Goal: Find specific page/section: Find specific page/section

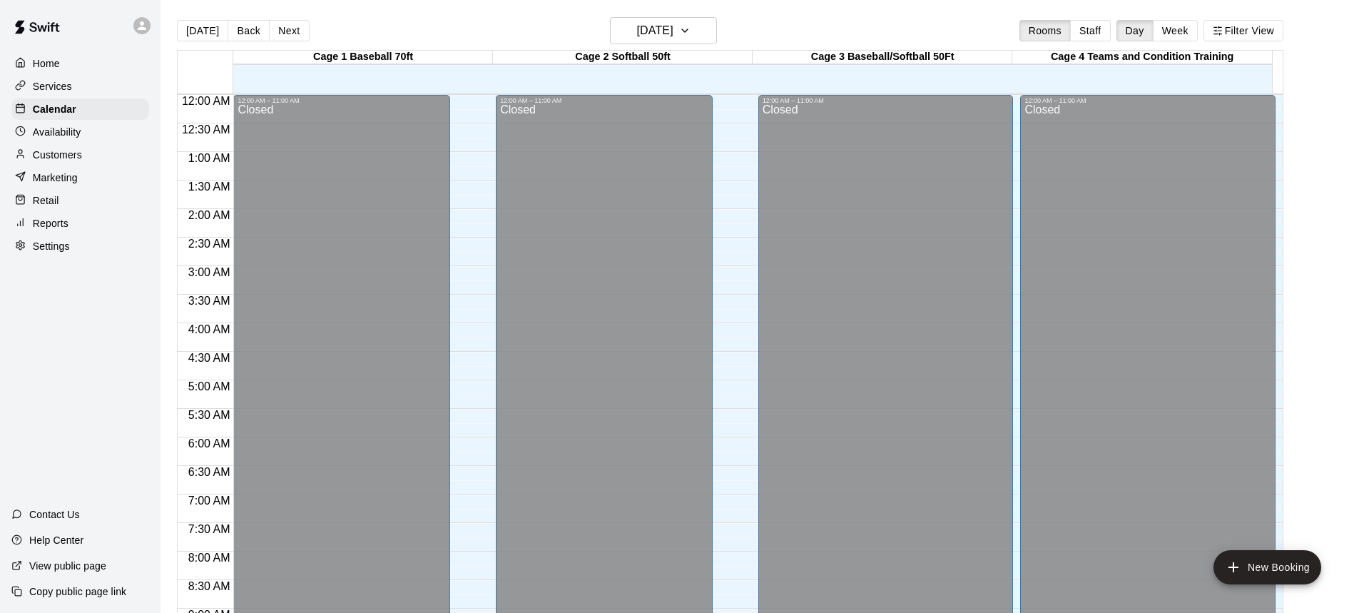
scroll to position [820, 0]
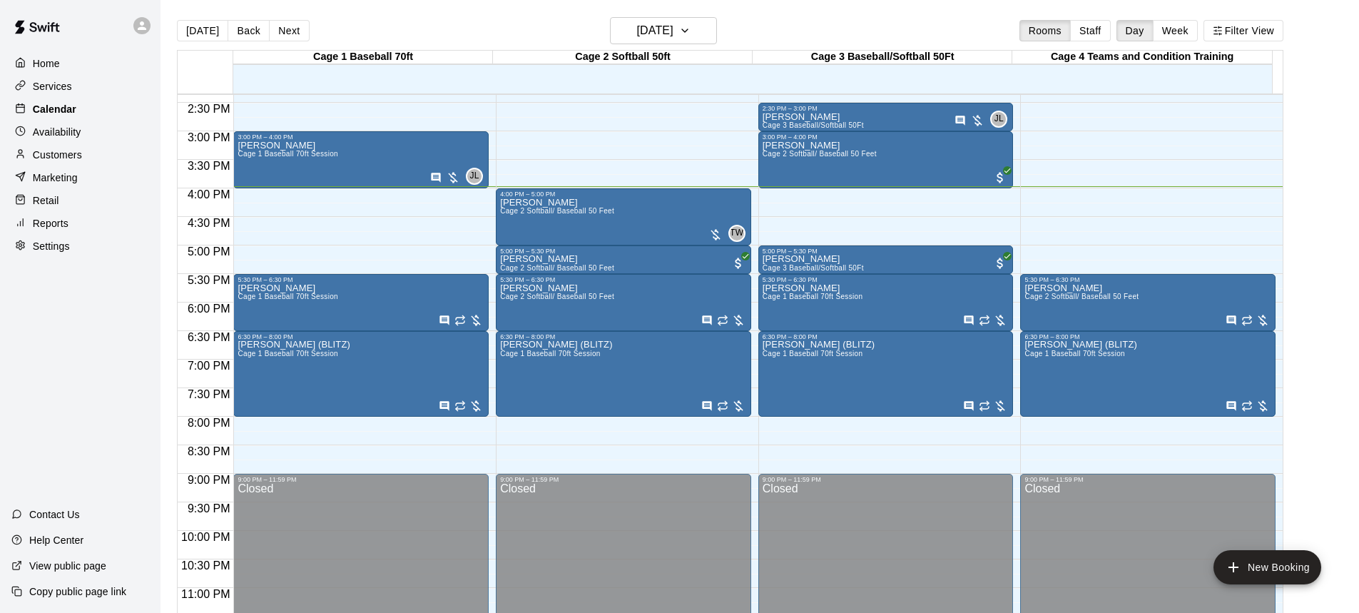
click at [73, 111] on p "Calendar" at bounding box center [55, 109] width 44 height 14
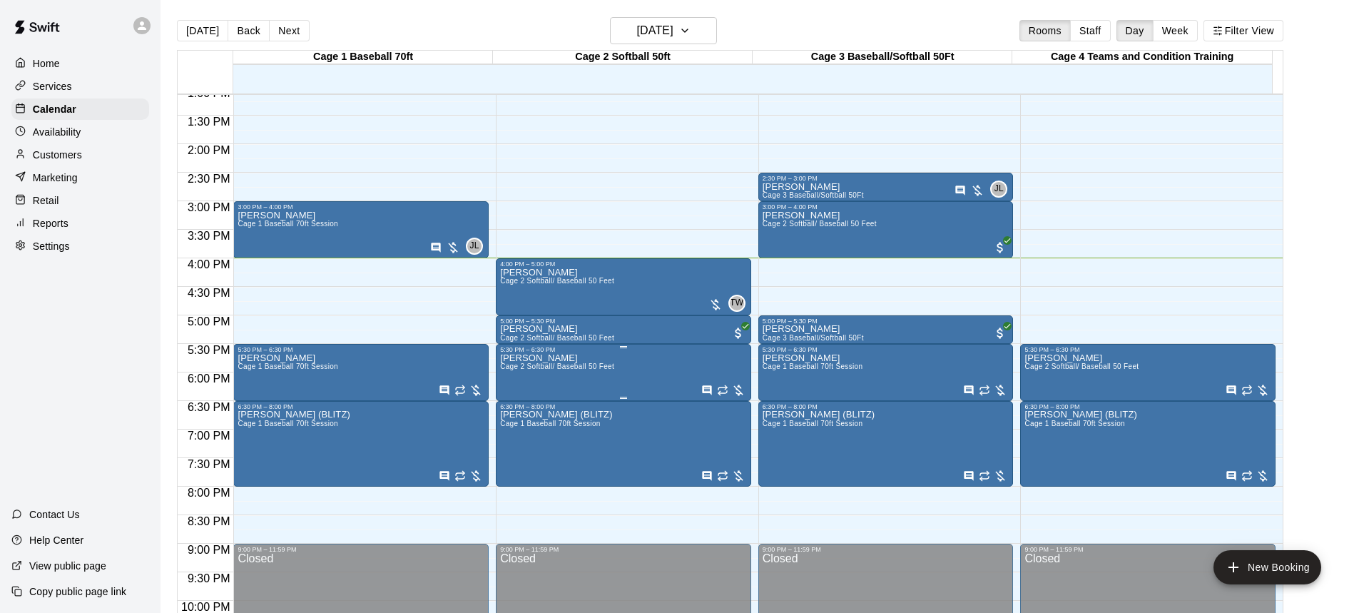
scroll to position [606, 0]
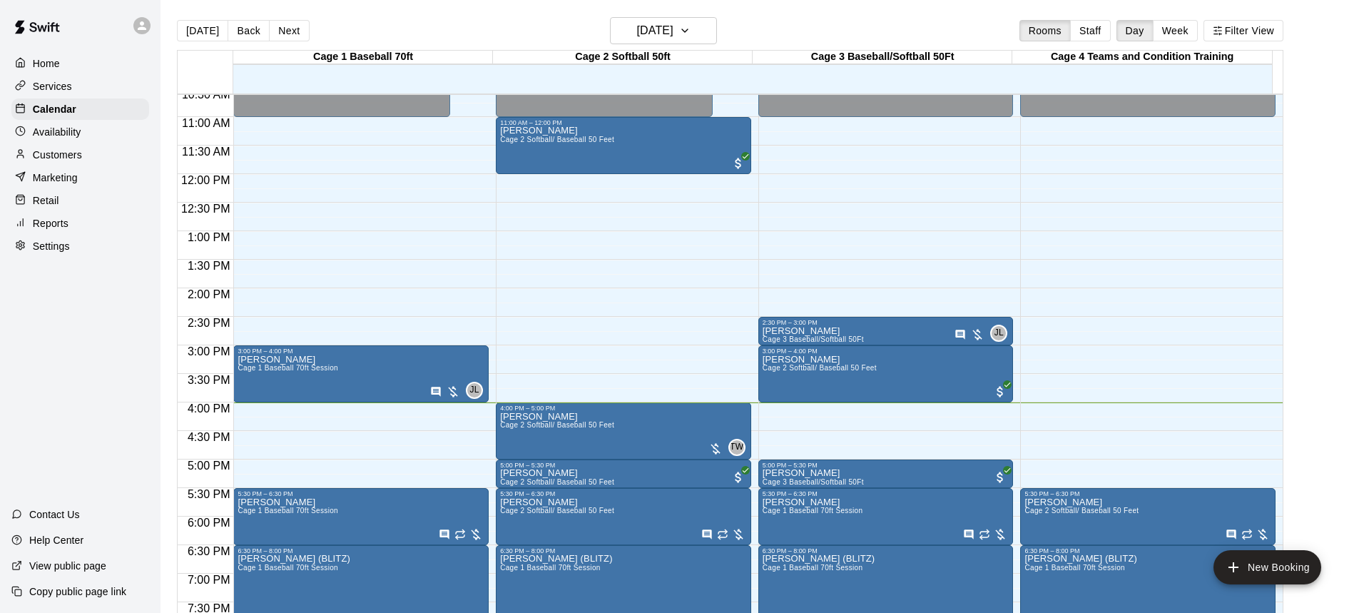
click at [57, 61] on p "Home" at bounding box center [46, 63] width 27 height 14
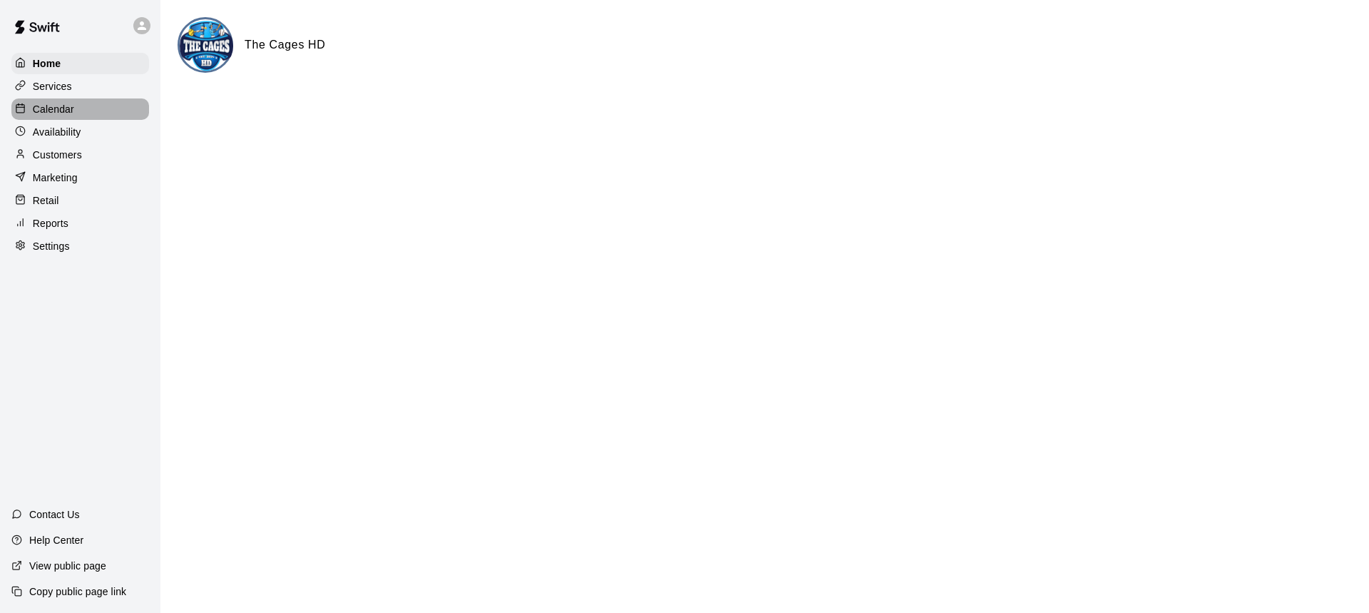
click at [56, 110] on p "Calendar" at bounding box center [53, 109] width 41 height 14
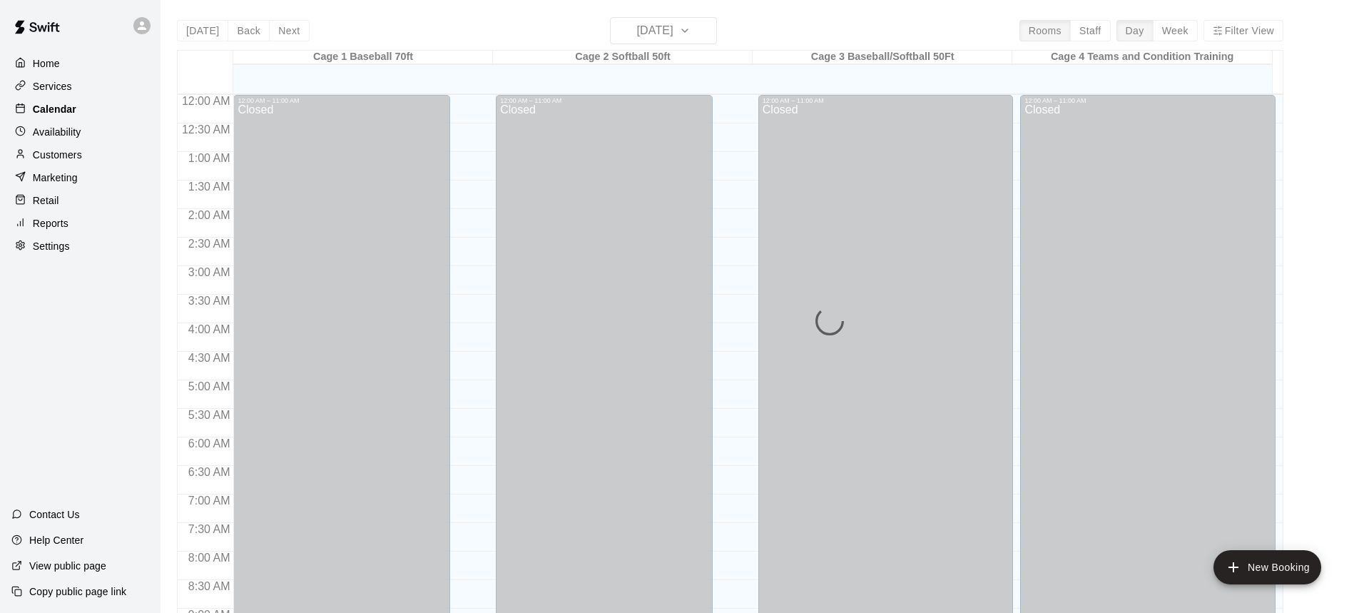
scroll to position [792, 0]
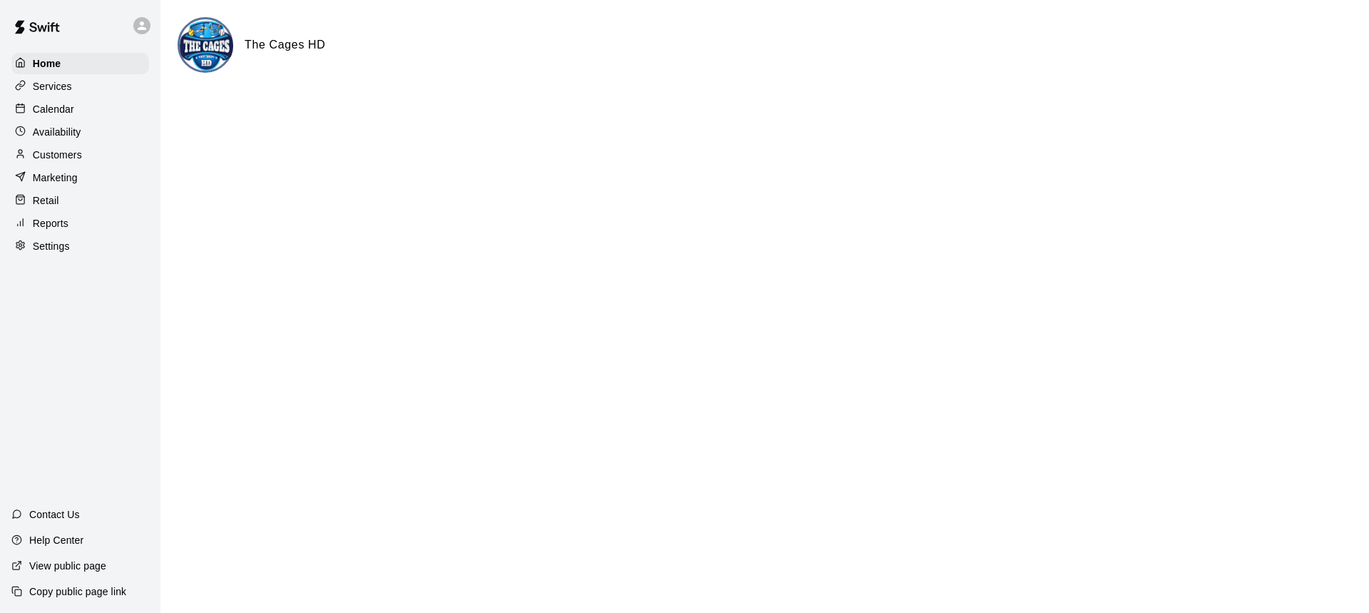
click at [57, 105] on p "Calendar" at bounding box center [53, 109] width 41 height 14
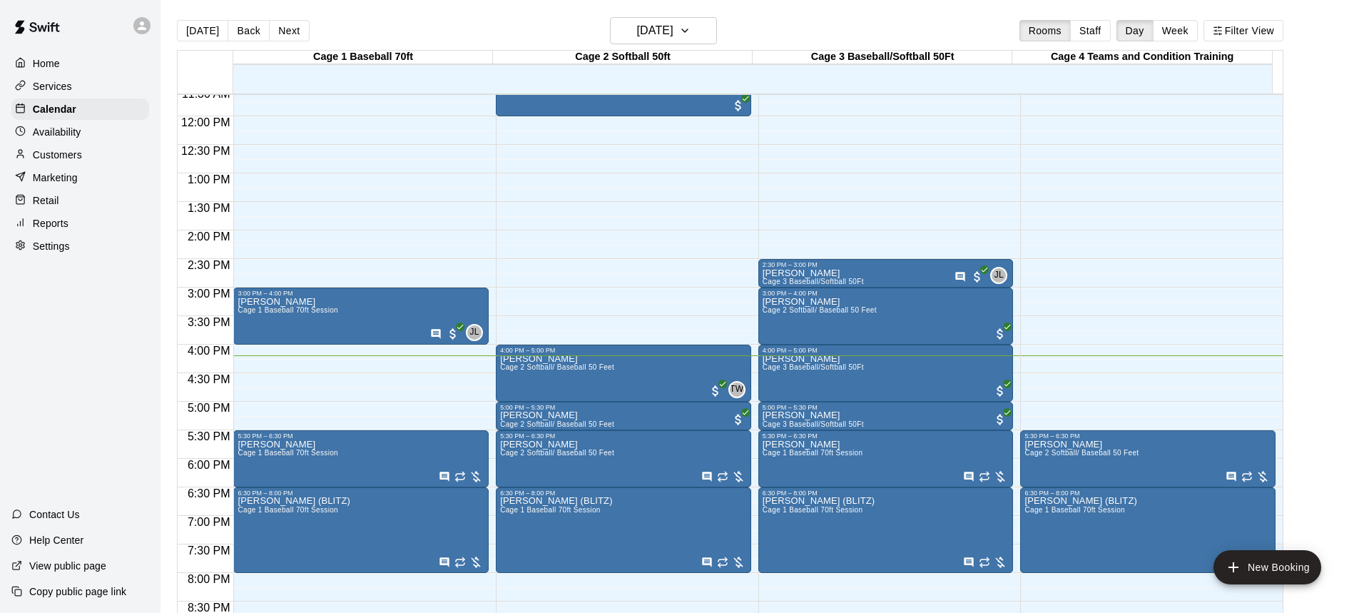
scroll to position [507, 0]
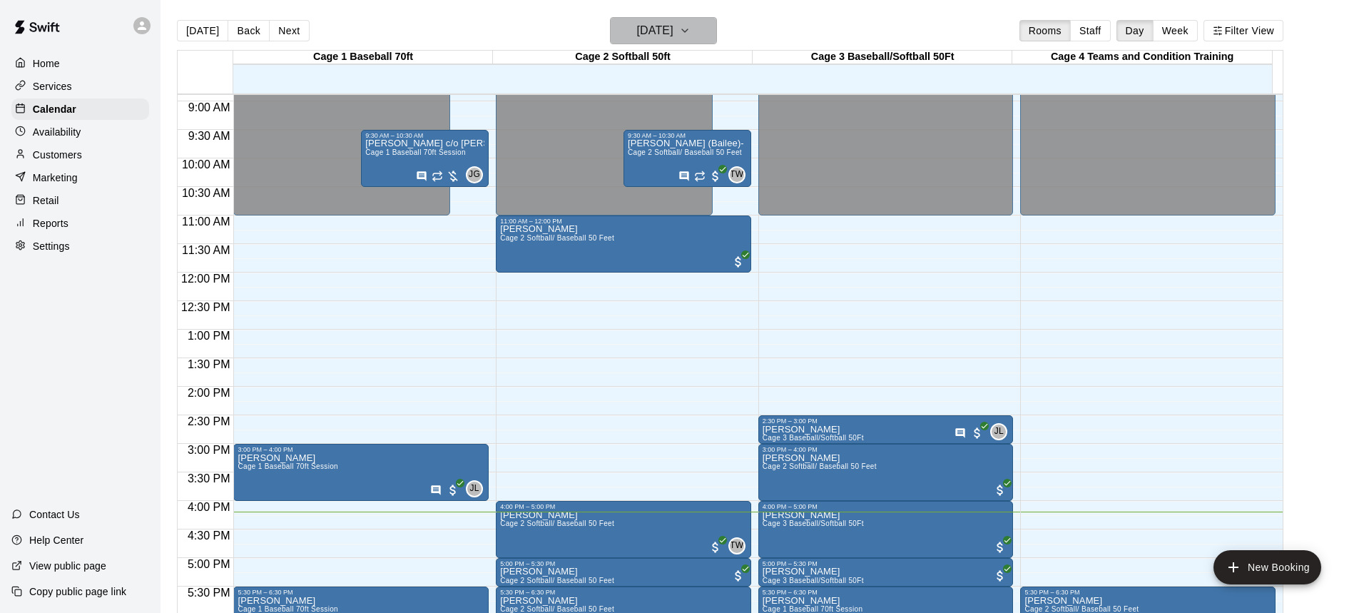
click at [690, 22] on icon "button" at bounding box center [684, 30] width 11 height 17
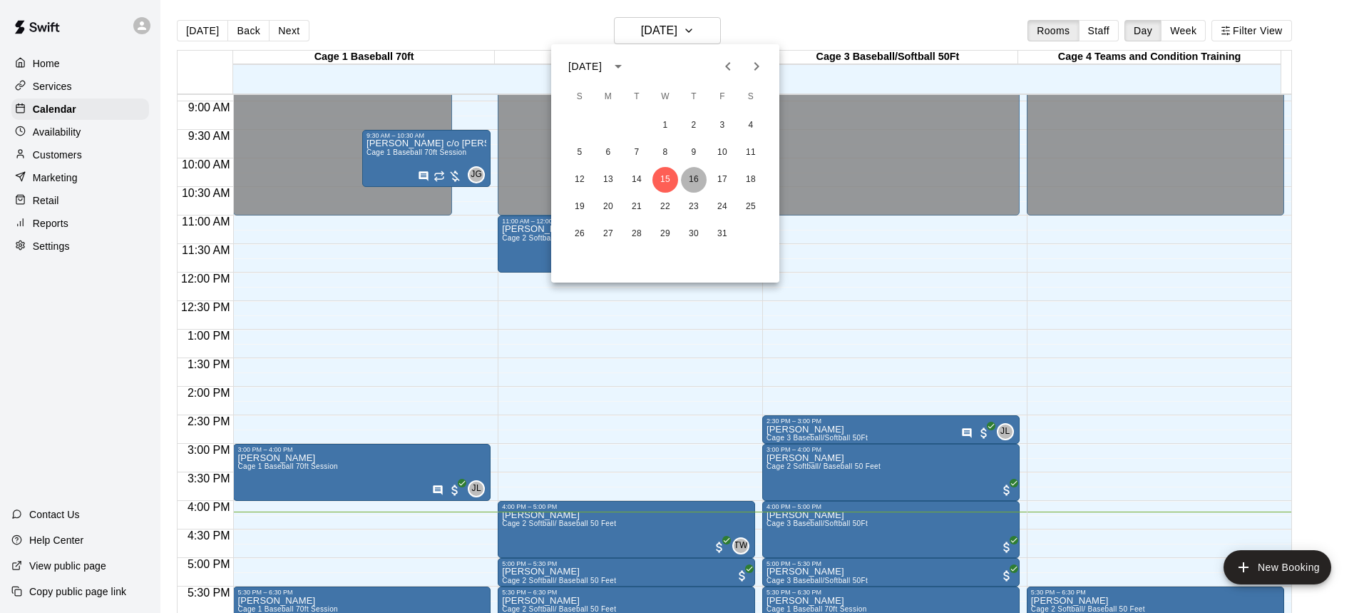
click at [694, 179] on button "16" at bounding box center [694, 180] width 26 height 26
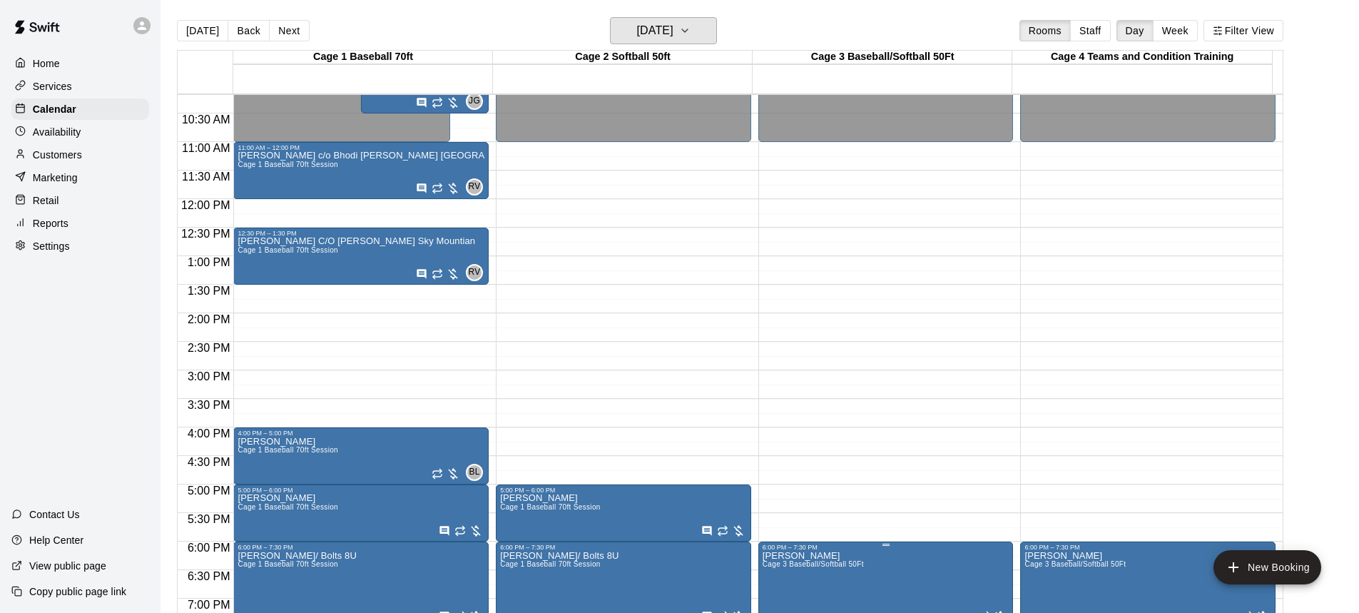
scroll to position [578, 0]
